Goal: Task Accomplishment & Management: Use online tool/utility

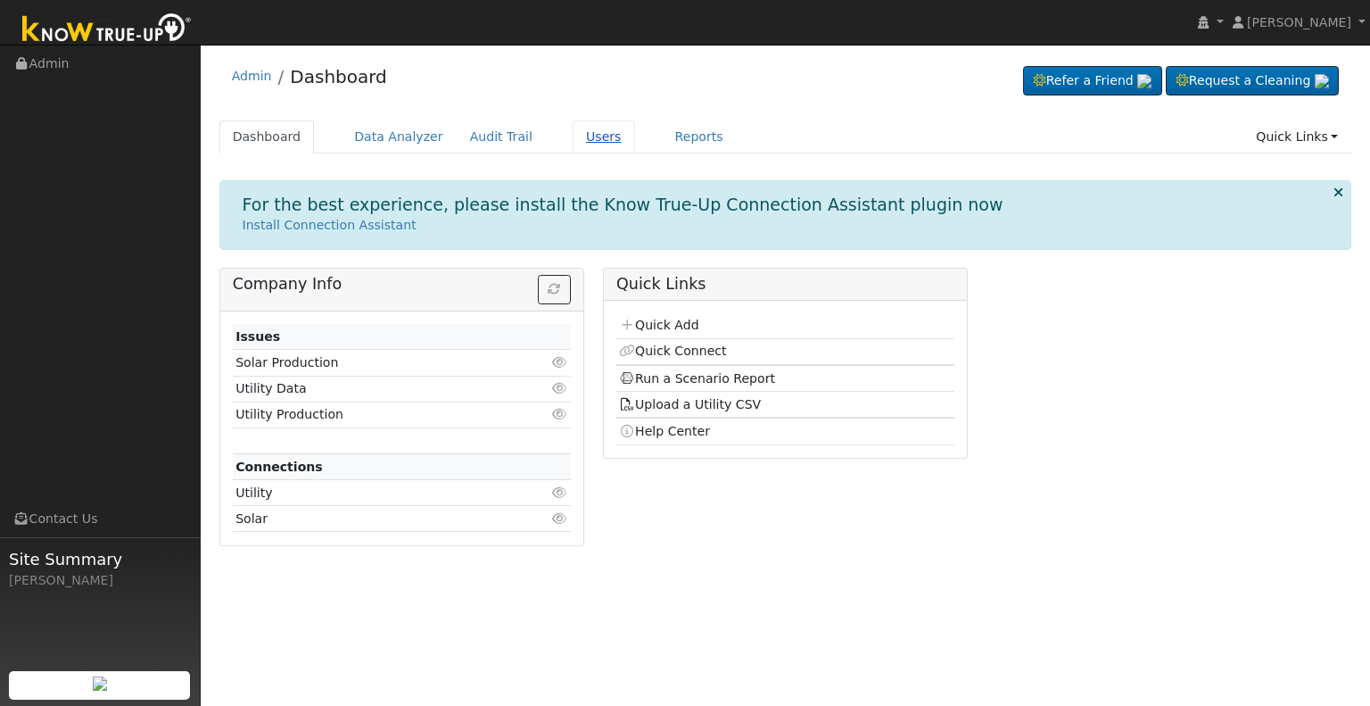
click at [585, 135] on link "Users" at bounding box center [604, 136] width 62 height 33
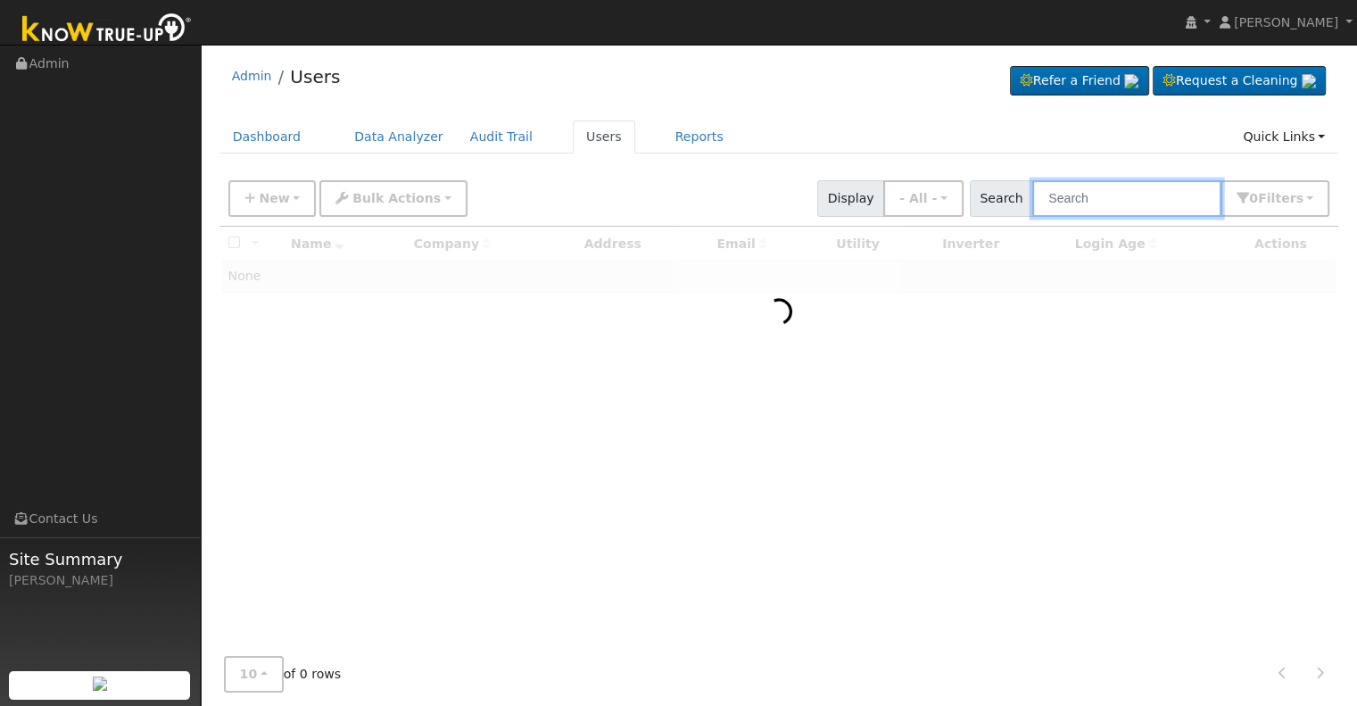
click at [1084, 195] on input "text" at bounding box center [1126, 198] width 189 height 37
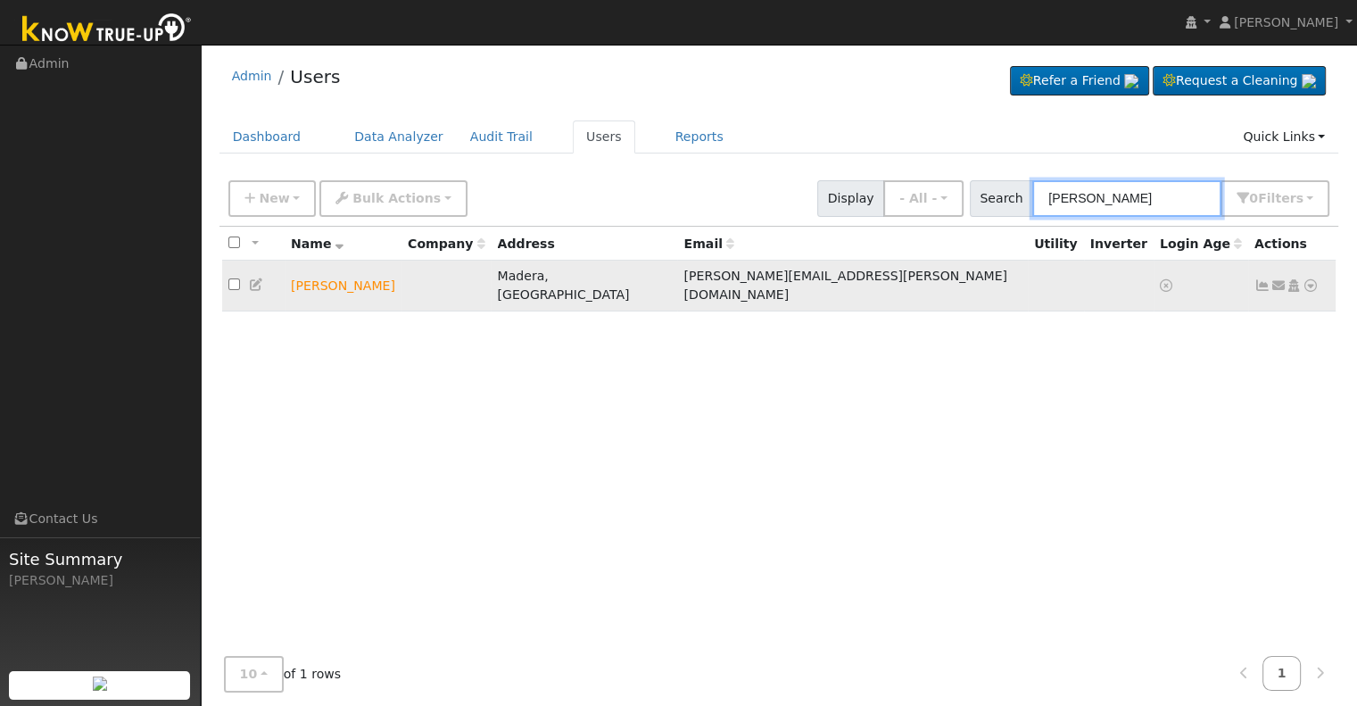
type input "[PERSON_NAME]"
click at [1310, 279] on icon at bounding box center [1310, 285] width 16 height 12
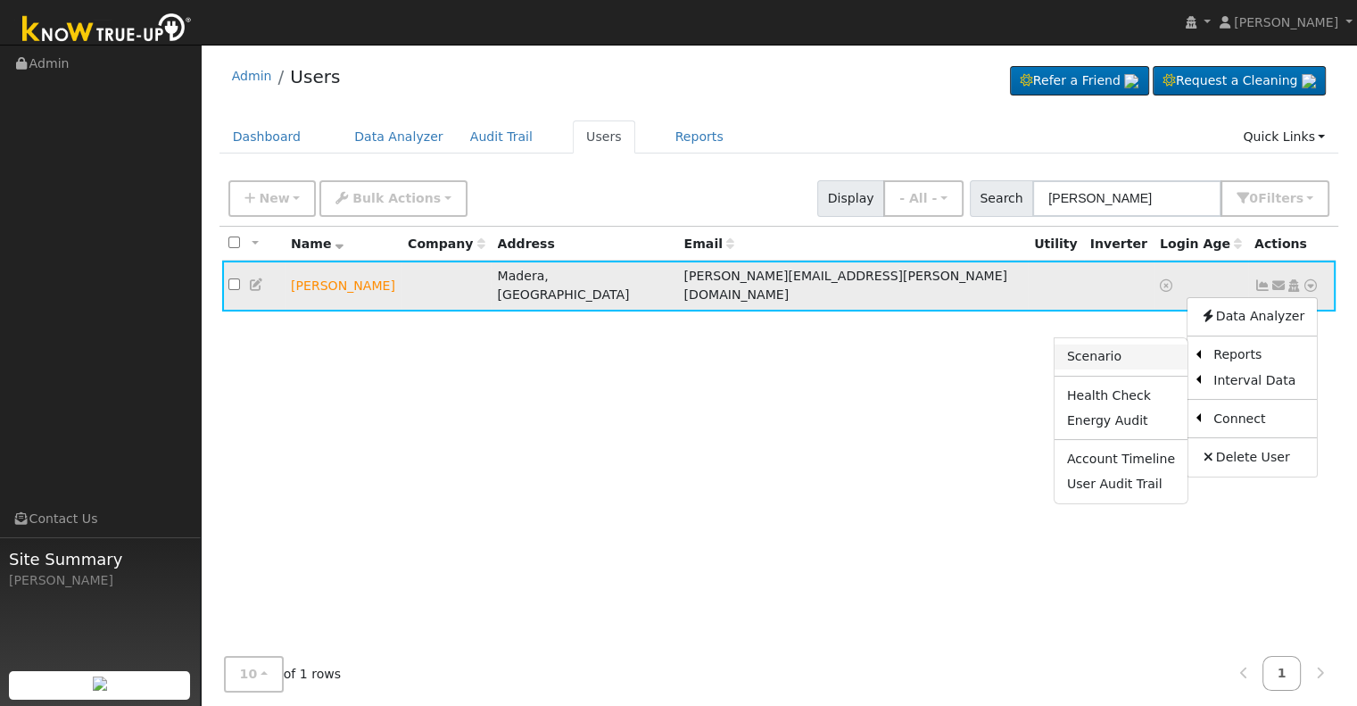
click at [1135, 348] on link "Scenario" at bounding box center [1120, 356] width 133 height 25
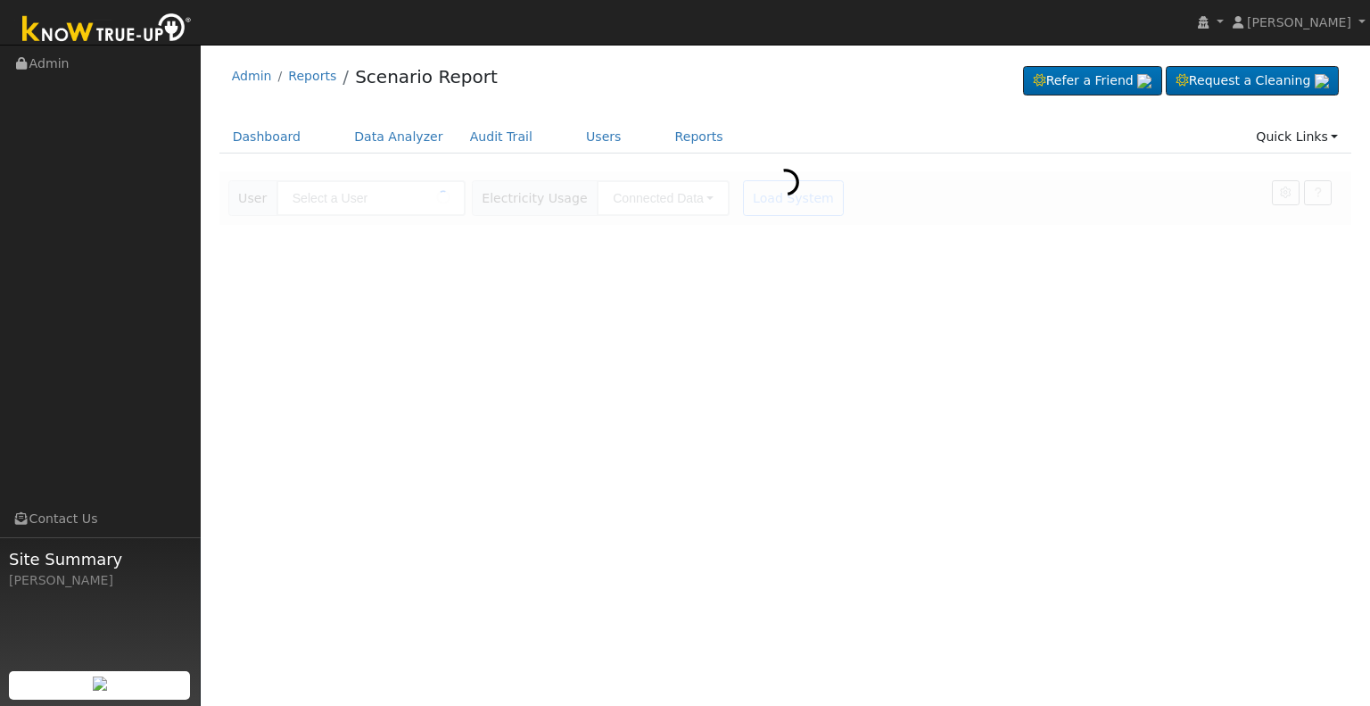
type input "[PERSON_NAME]"
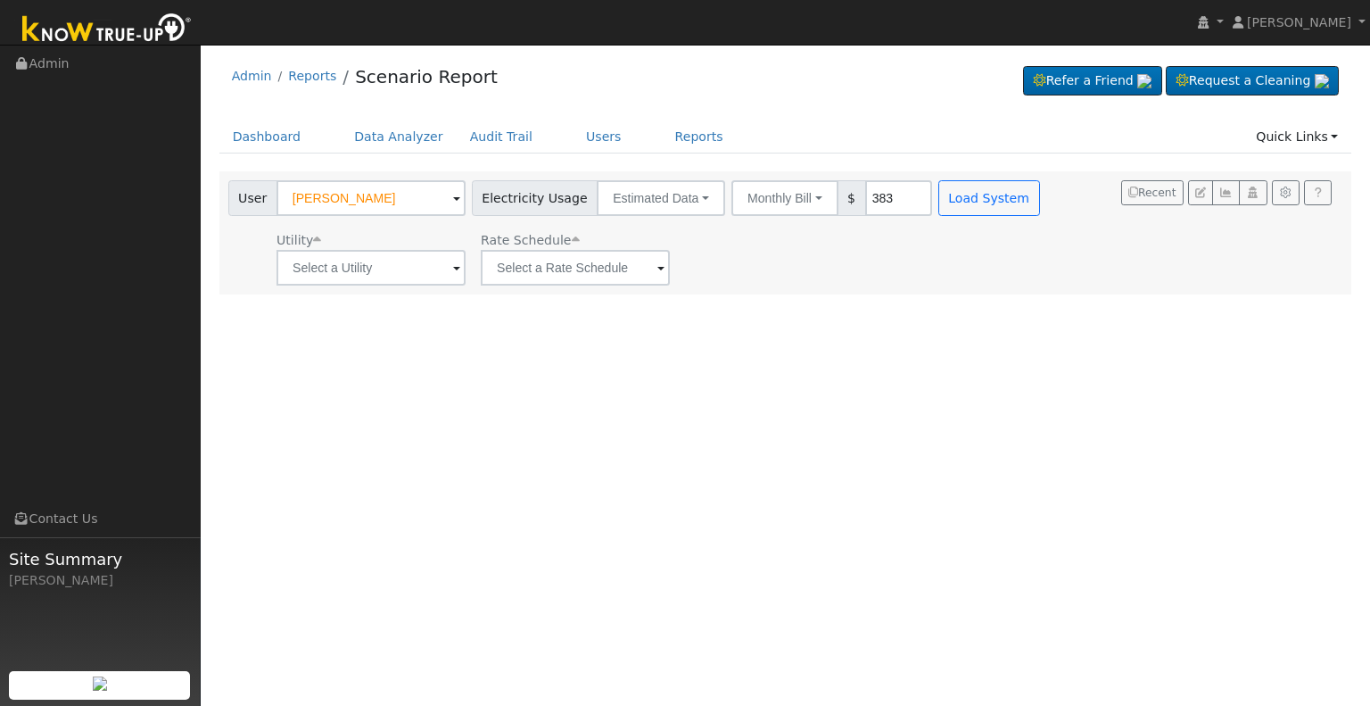
click at [457, 269] on span at bounding box center [456, 269] width 7 height 21
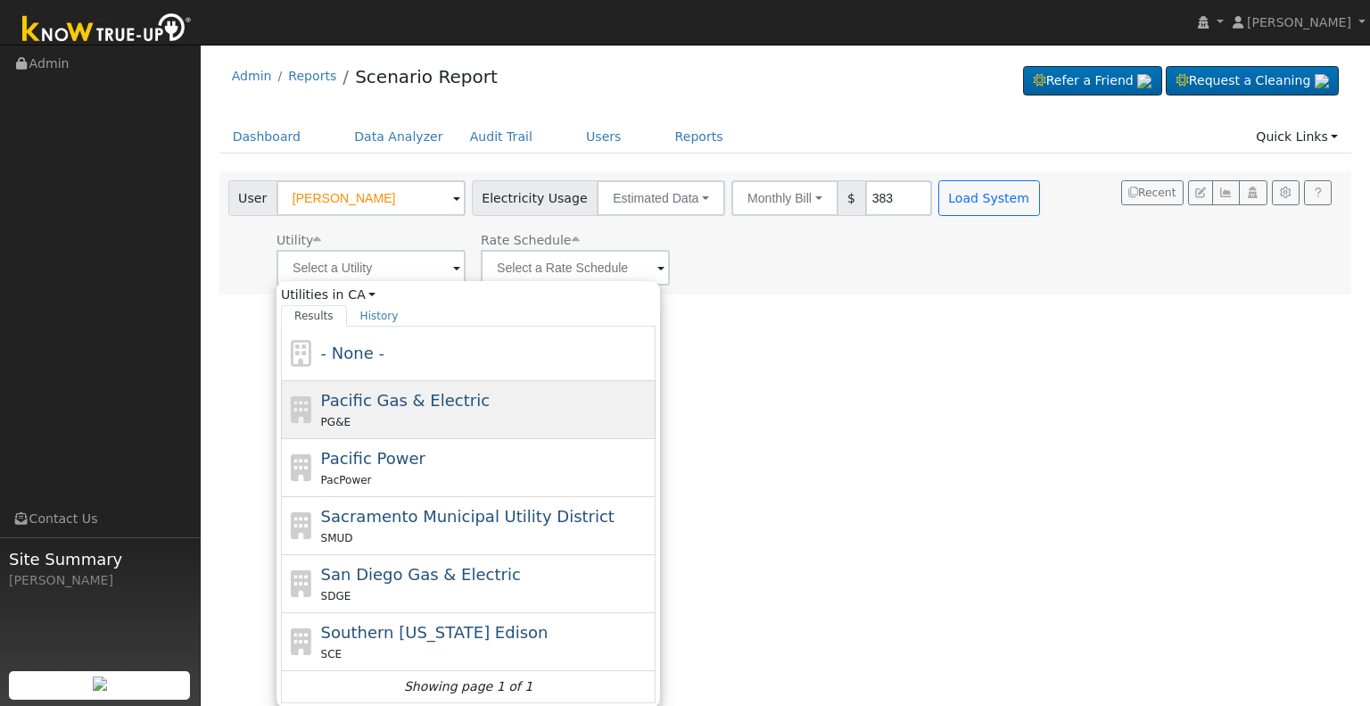
drag, startPoint x: 432, startPoint y: 405, endPoint x: 519, endPoint y: 324, distance: 119.3
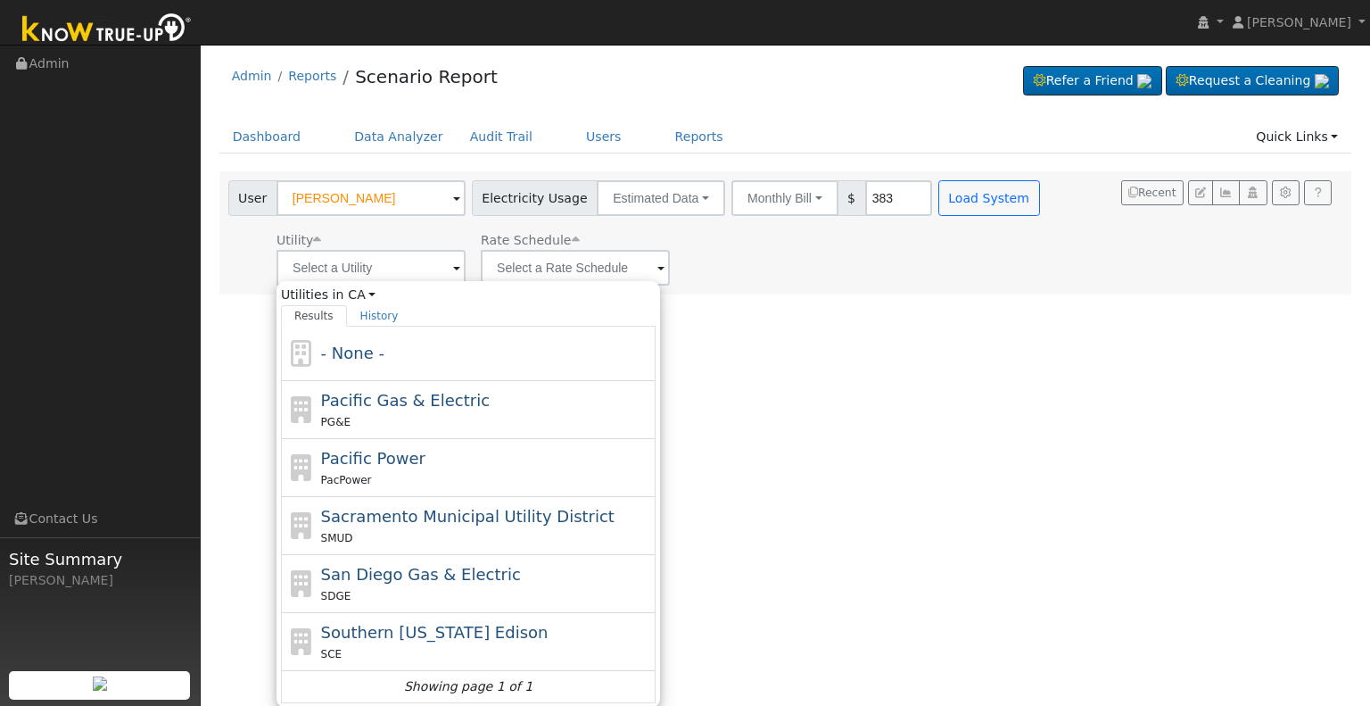
click at [432, 404] on span "Pacific Gas & Electric" at bounding box center [405, 400] width 169 height 19
type input "Pacific Gas & Electric"
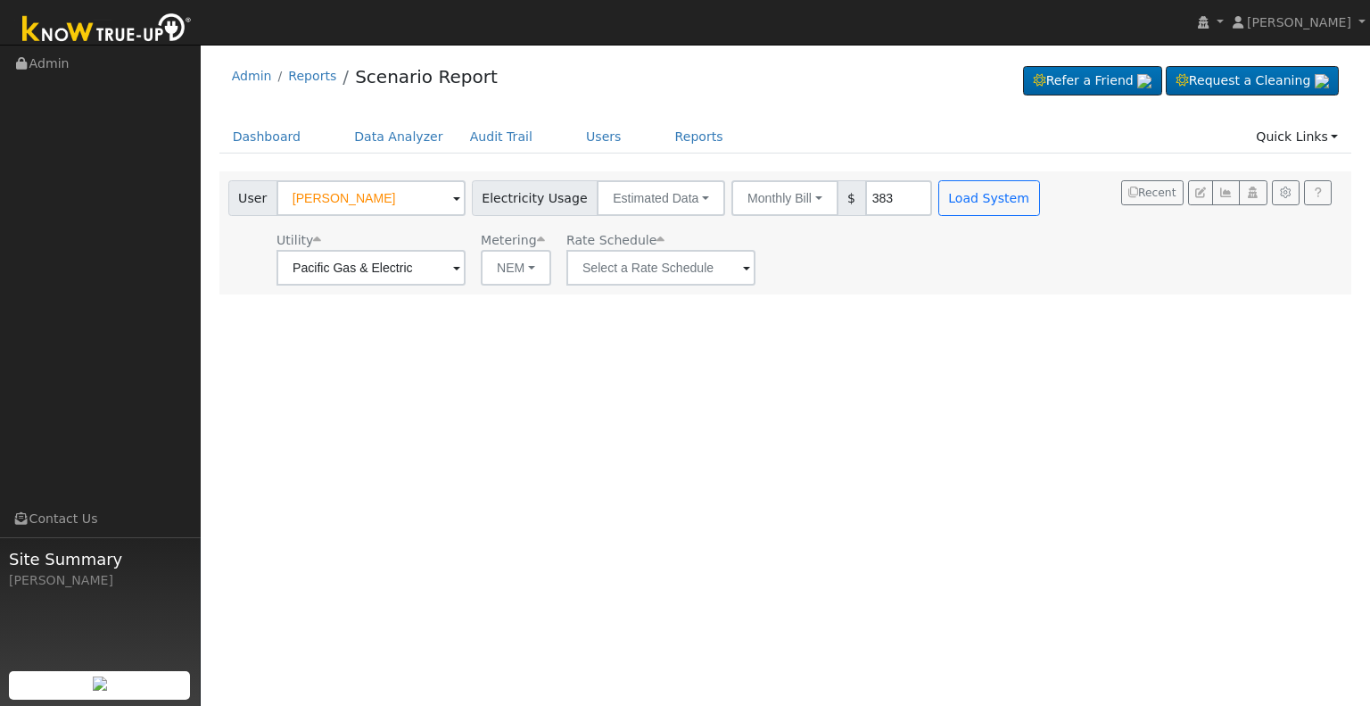
click at [460, 267] on span at bounding box center [456, 269] width 7 height 21
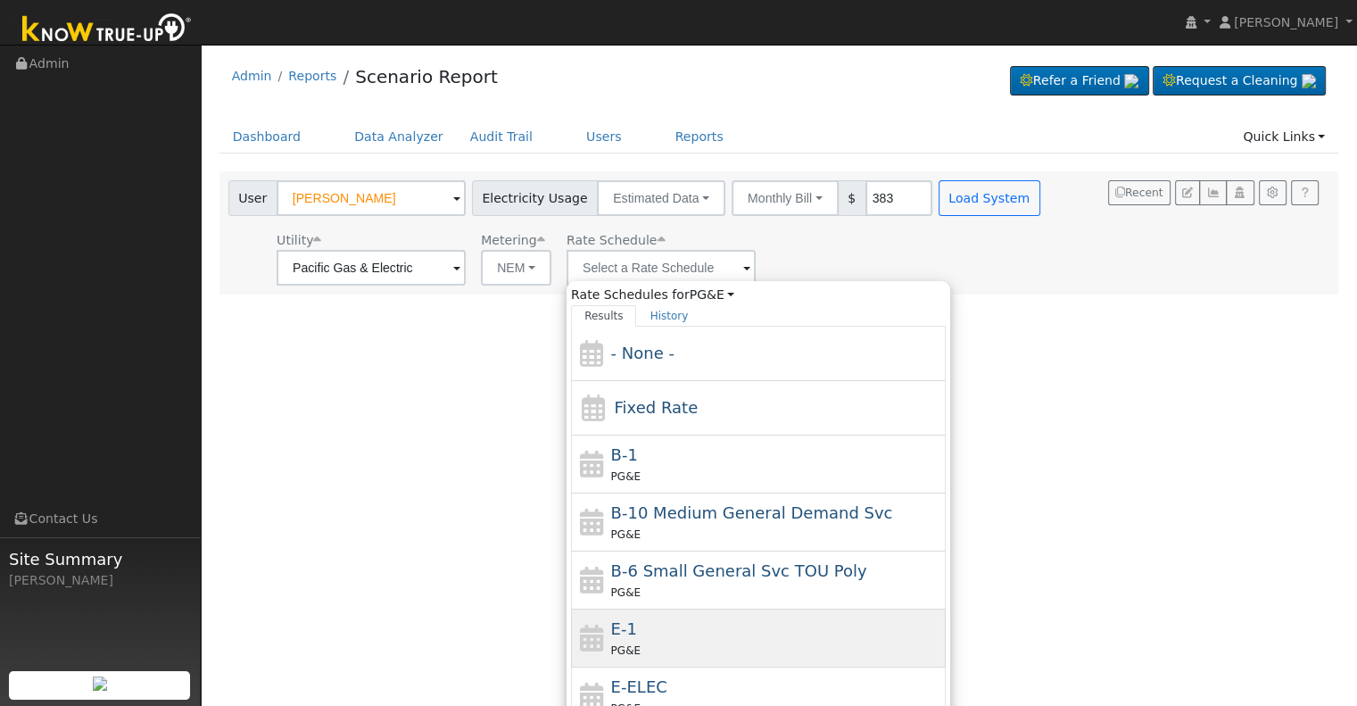
click at [681, 641] on div "PG&E" at bounding box center [776, 649] width 331 height 19
type input "E-1"
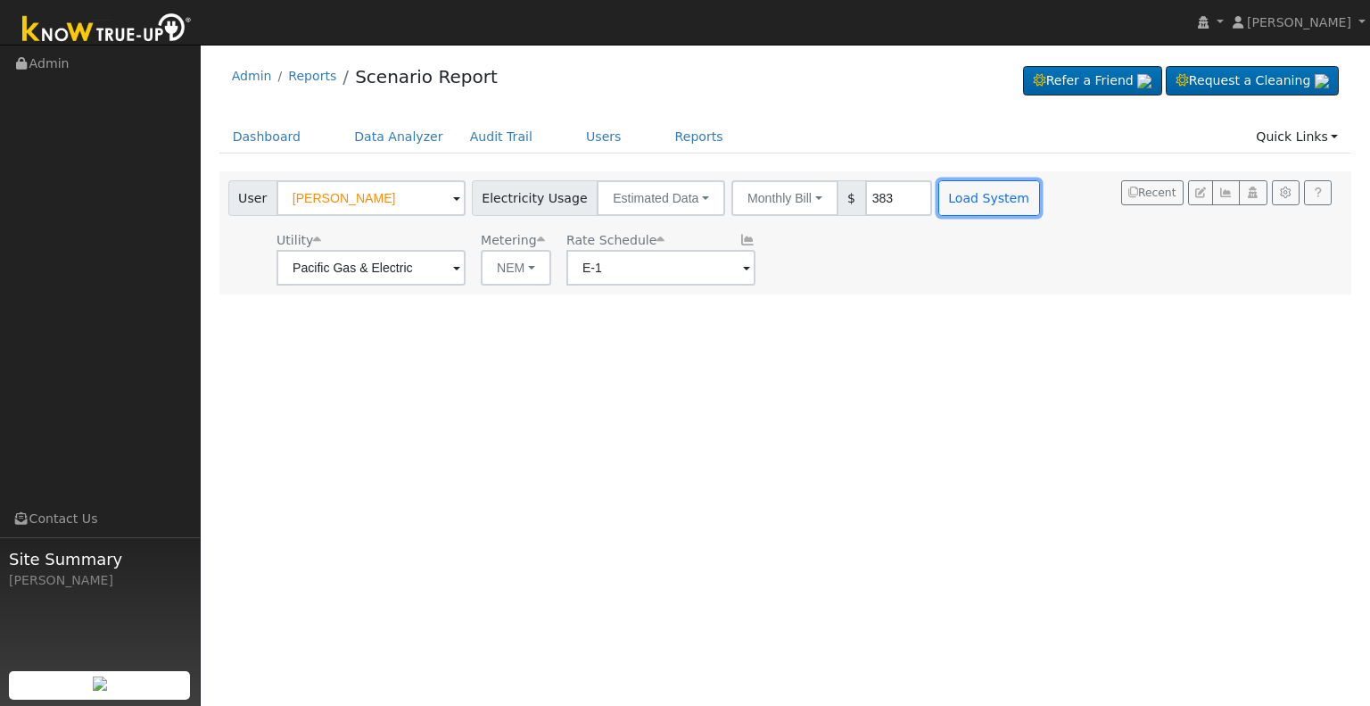
click at [959, 197] on button "Load System" at bounding box center [989, 198] width 102 height 36
